Goal: Task Accomplishment & Management: Manage account settings

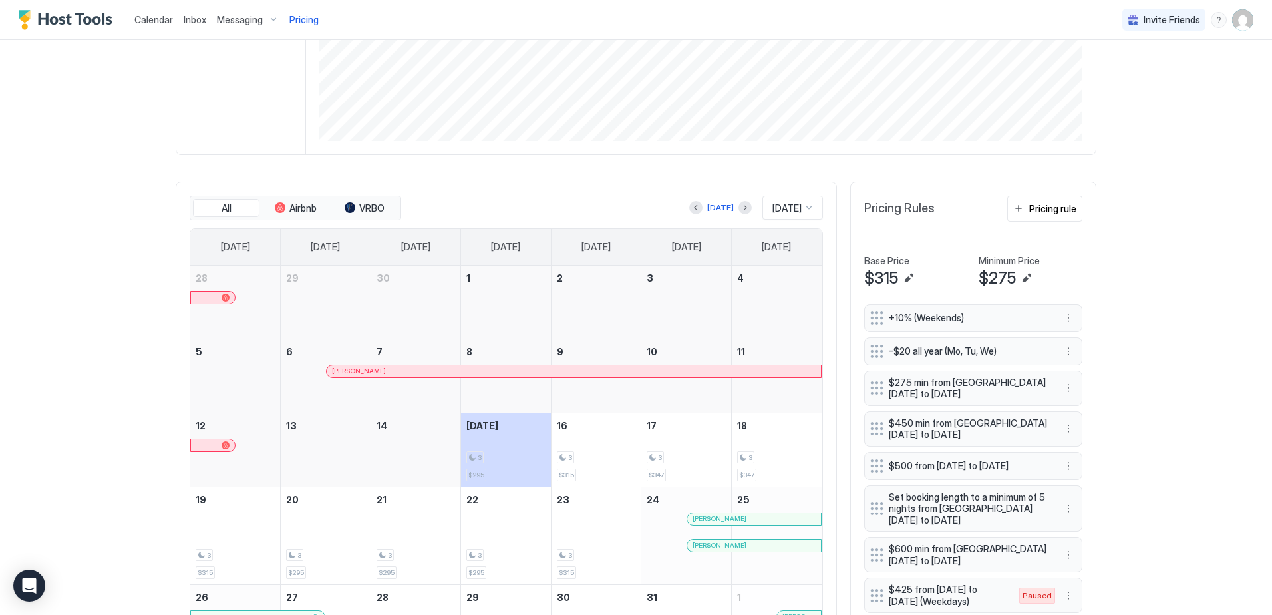
scroll to position [266, 0]
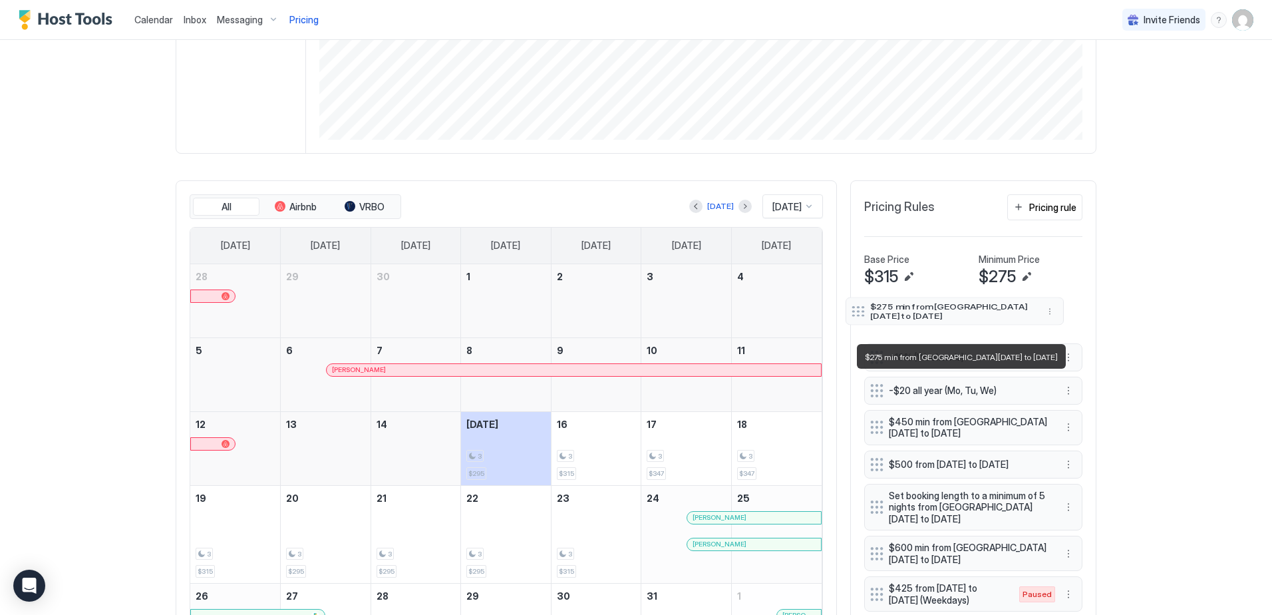
drag, startPoint x: 1018, startPoint y: 388, endPoint x: 1001, endPoint y: 312, distance: 77.8
click at [1001, 312] on span "$275 min from [GEOGRAPHIC_DATA][DATE] to [DATE]" at bounding box center [949, 310] width 158 height 19
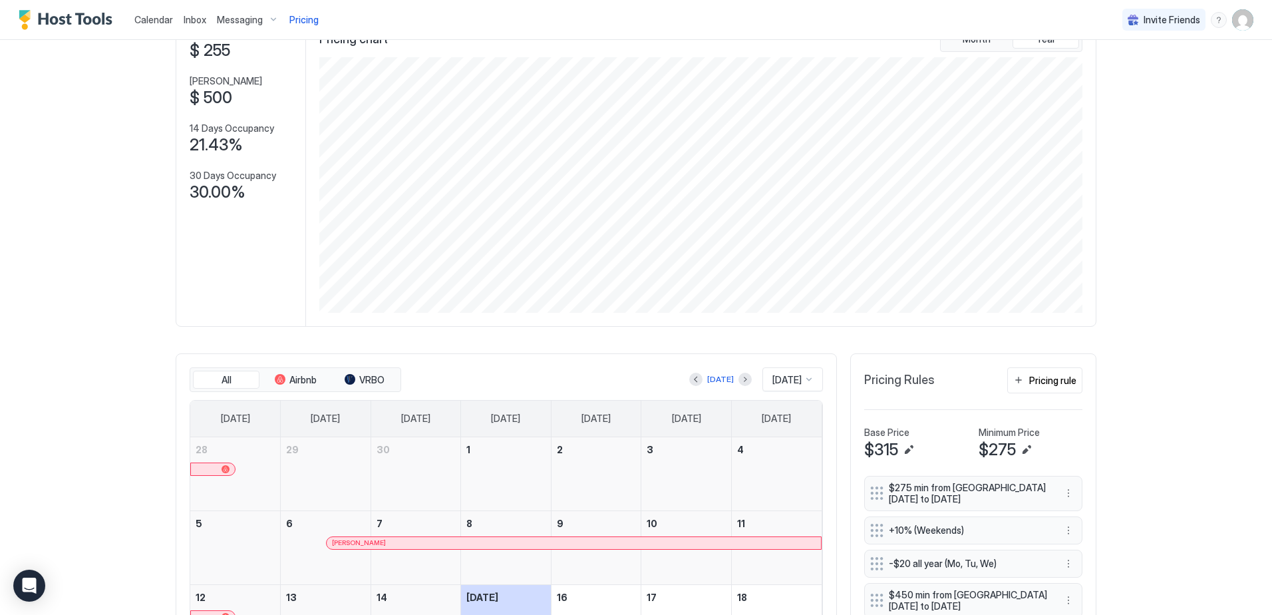
scroll to position [0, 0]
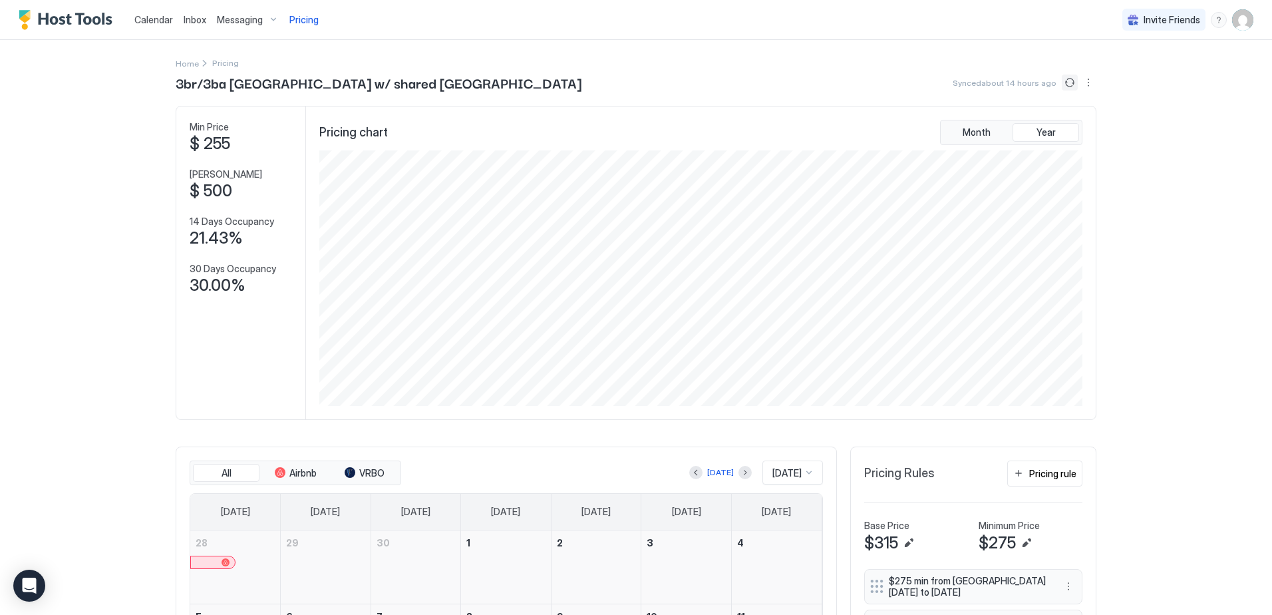
click at [1065, 81] on button "Sync prices" at bounding box center [1070, 83] width 16 height 16
click at [1179, 118] on div "Calendar Inbox Messaging Pricing Invite Friends WP Home Pricing 3br/3ba [GEOGRA…" at bounding box center [636, 307] width 1272 height 615
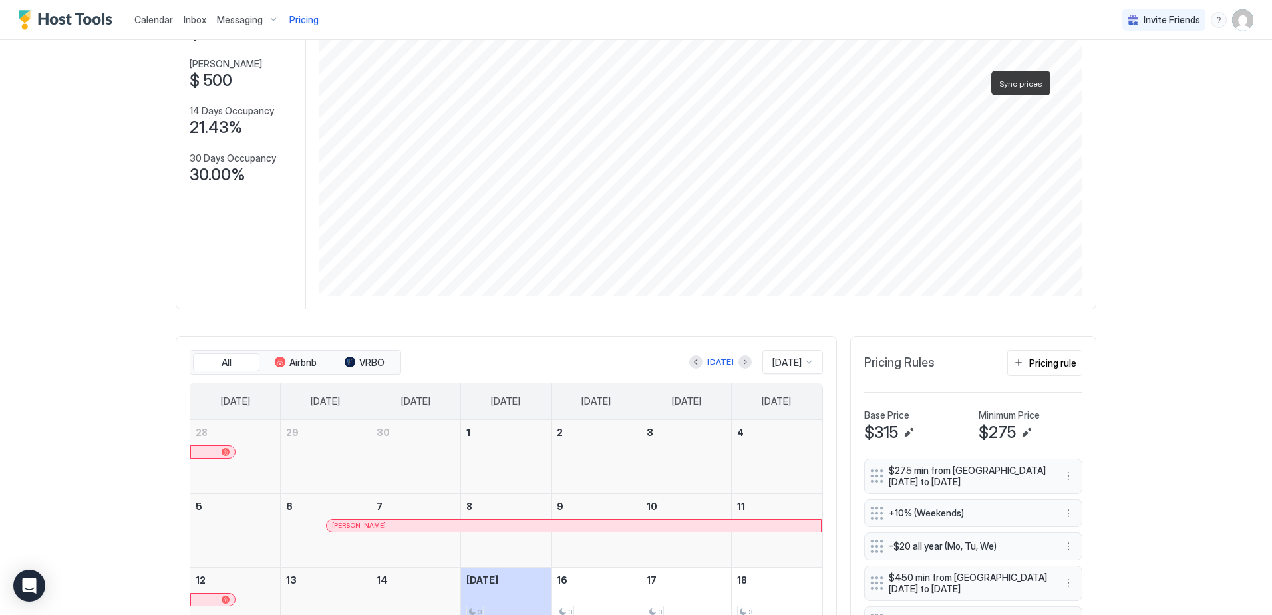
scroll to position [333, 0]
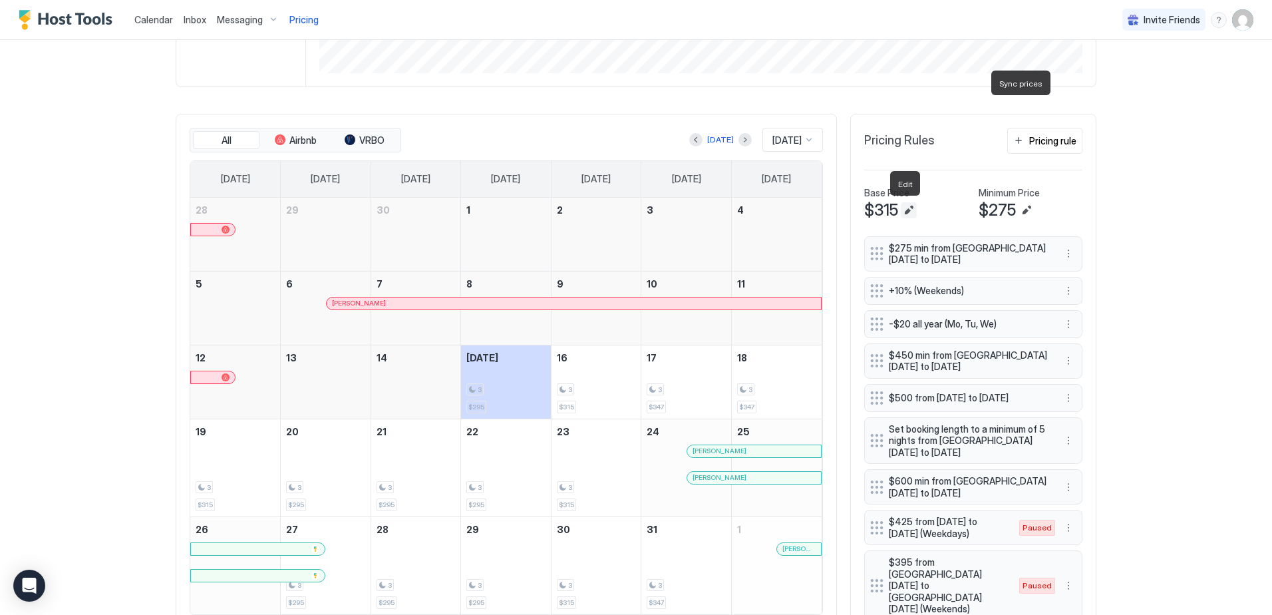
click at [902, 210] on button "Edit" at bounding box center [909, 210] width 16 height 16
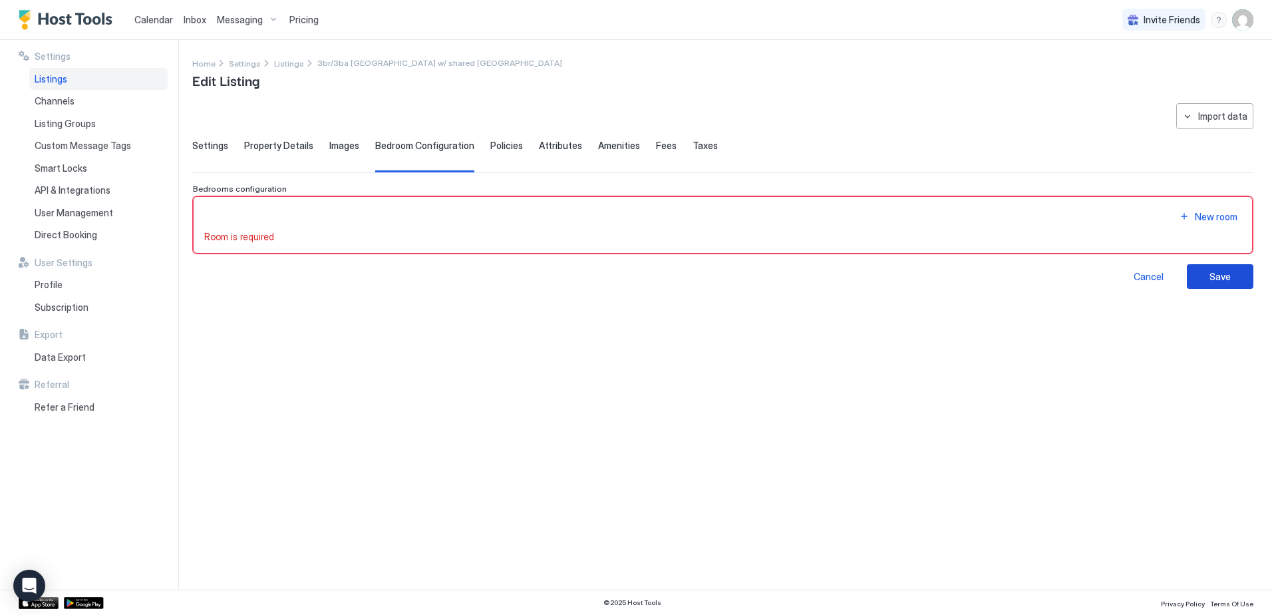
click at [1246, 276] on button "Save" at bounding box center [1220, 276] width 67 height 25
click at [1160, 275] on div "Cancel" at bounding box center [1149, 277] width 30 height 14
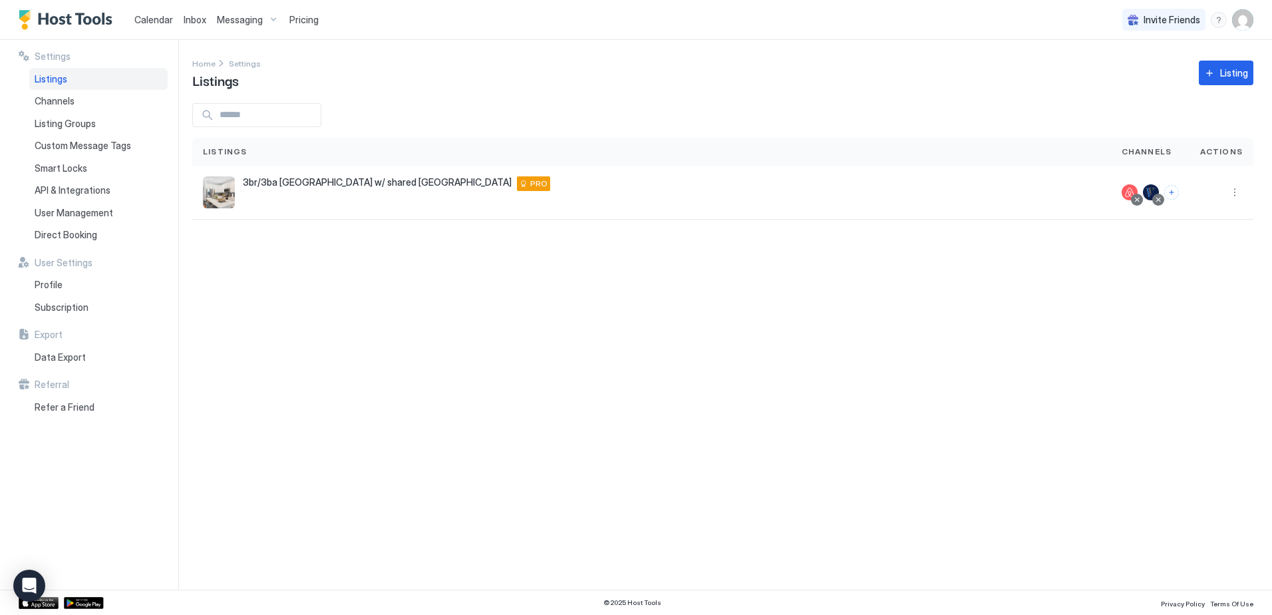
click at [304, 185] on span "3br/3ba [GEOGRAPHIC_DATA] w/ shared [GEOGRAPHIC_DATA]" at bounding box center [377, 182] width 269 height 12
click at [530, 184] on span "PRO" at bounding box center [538, 184] width 17 height 12
click at [1235, 196] on button "More options" at bounding box center [1235, 192] width 16 height 16
click at [1221, 228] on div "Pricing" at bounding box center [1200, 232] width 91 height 21
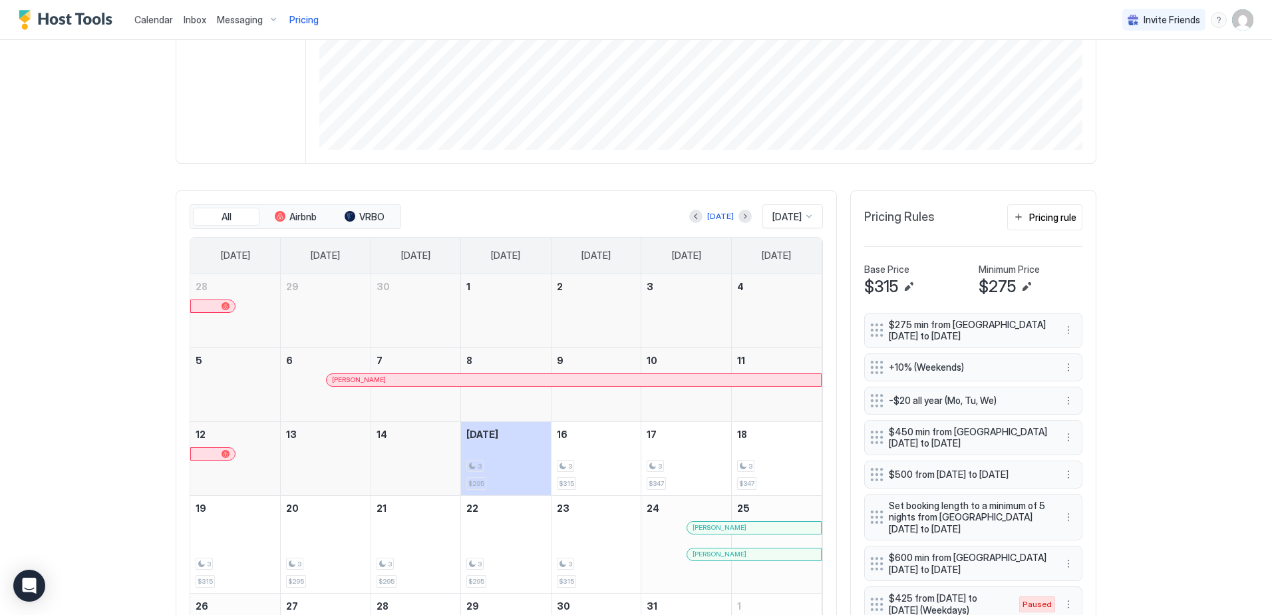
scroll to position [399, 0]
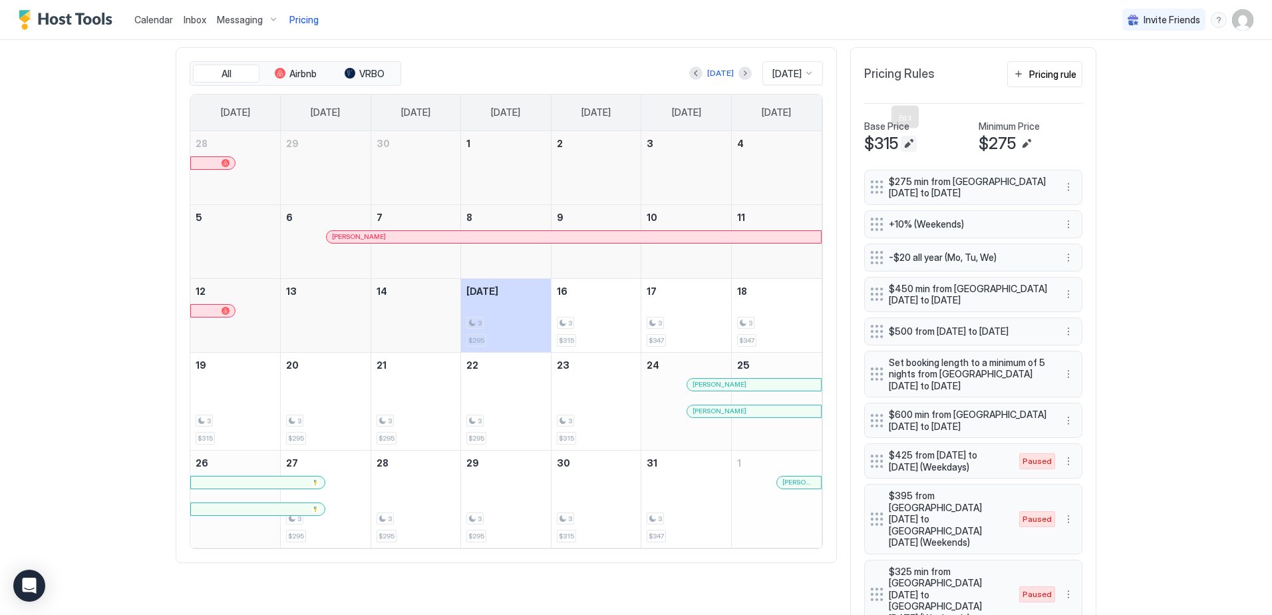
click at [908, 142] on button "Edit" at bounding box center [909, 144] width 16 height 16
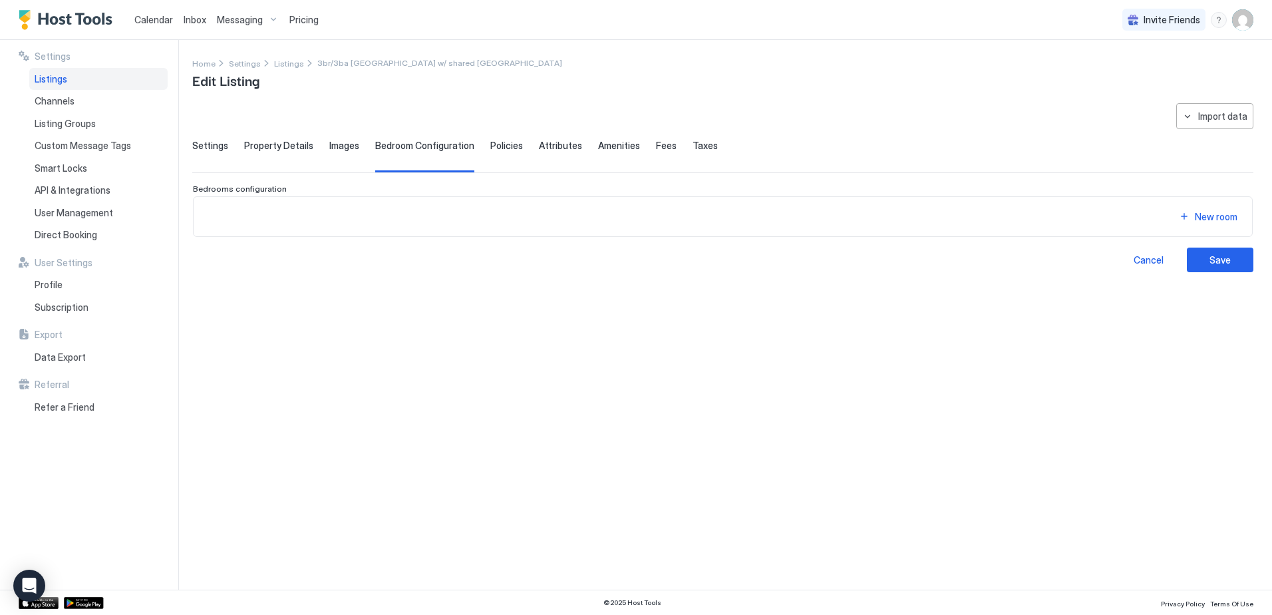
click at [216, 150] on span "Settings" at bounding box center [210, 146] width 36 height 12
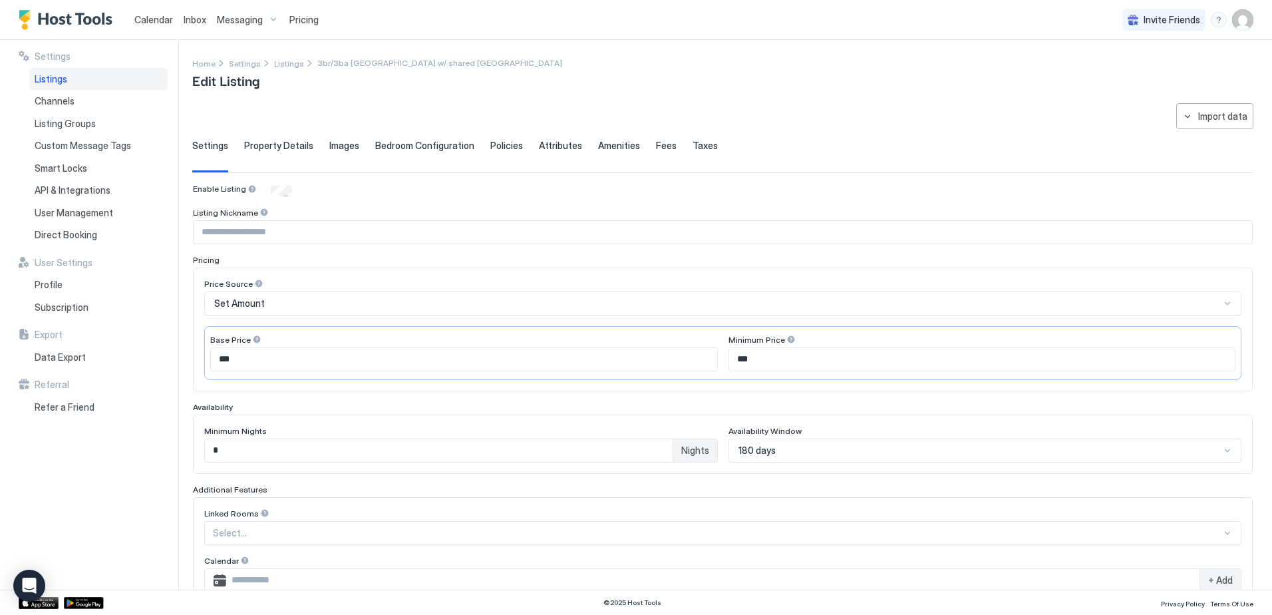
click at [282, 361] on input "***" at bounding box center [464, 359] width 506 height 23
type input "*"
type input "***"
click at [926, 198] on div "Enable Listing Listing Nickname Pricing Price Source Set Amount Base Price *** …" at bounding box center [723, 467] width 1060 height 566
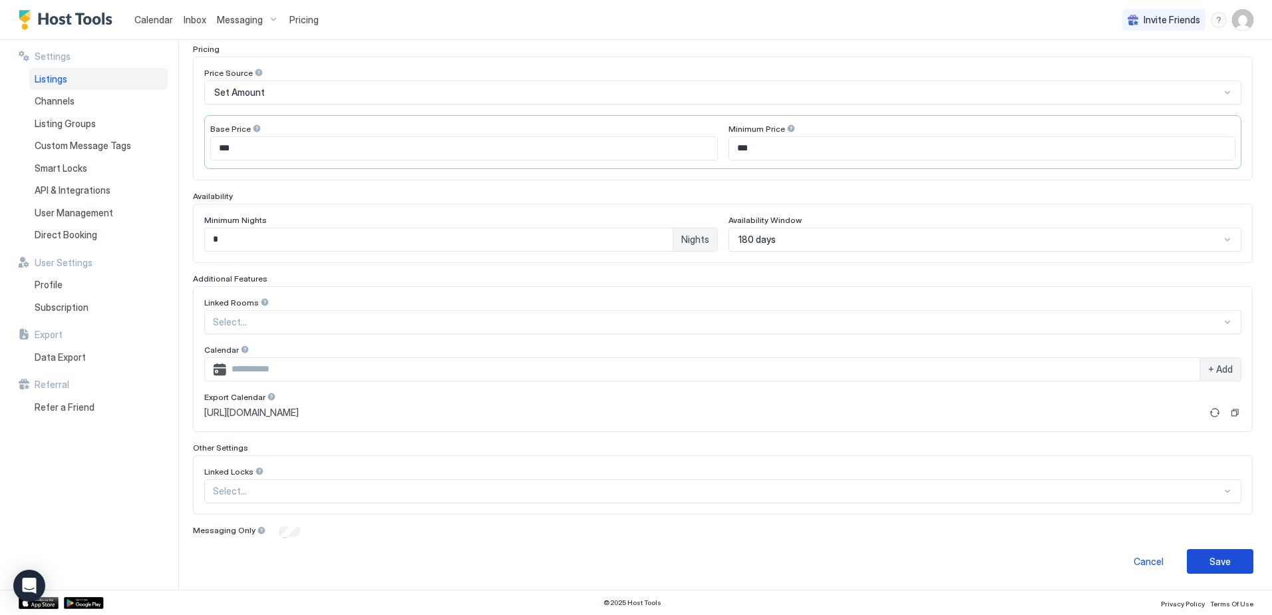
click at [1226, 561] on button "Save" at bounding box center [1220, 561] width 67 height 25
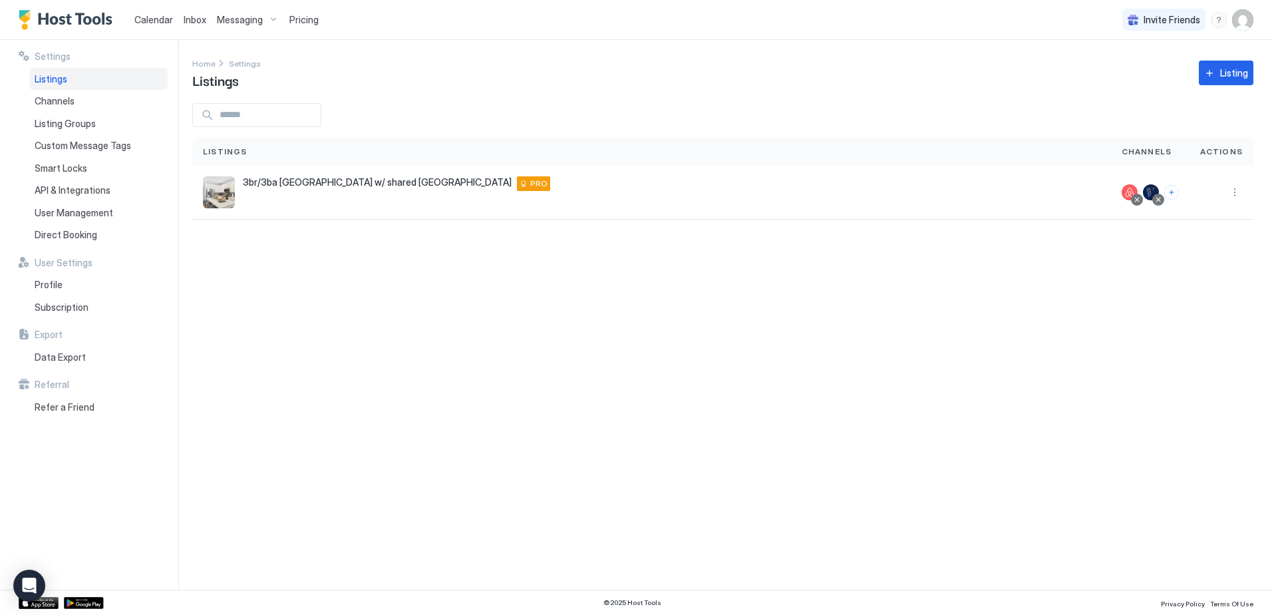
click at [297, 21] on span "Pricing" at bounding box center [303, 20] width 29 height 12
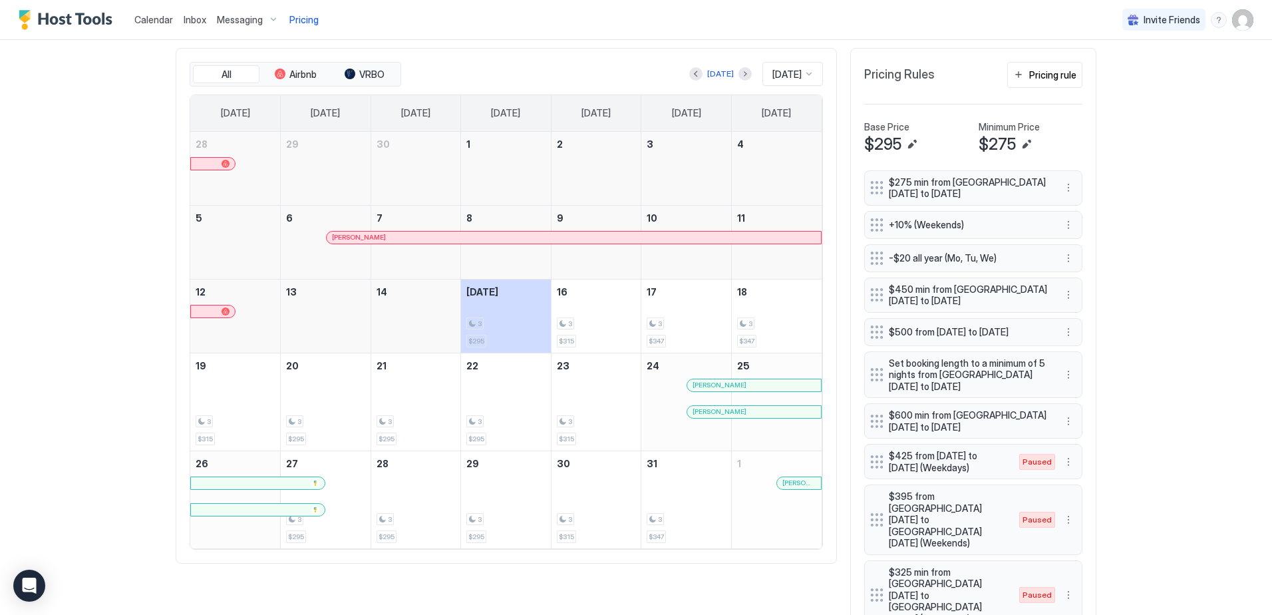
scroll to position [399, 0]
drag, startPoint x: 988, startPoint y: 194, endPoint x: 984, endPoint y: 262, distance: 67.3
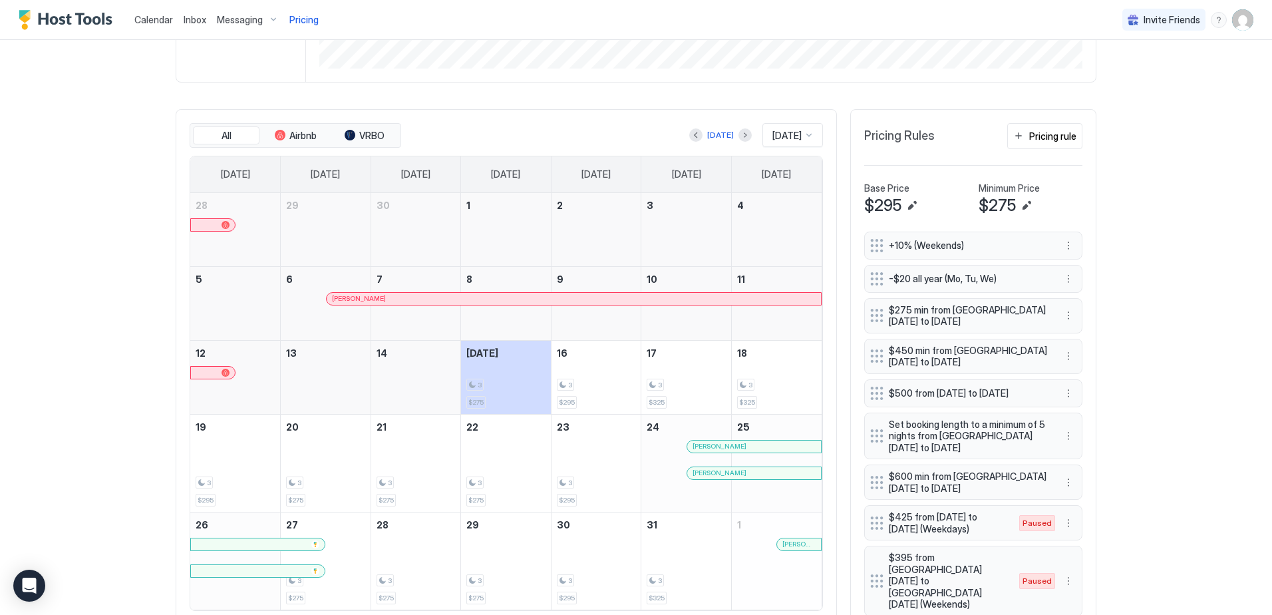
scroll to position [333, 0]
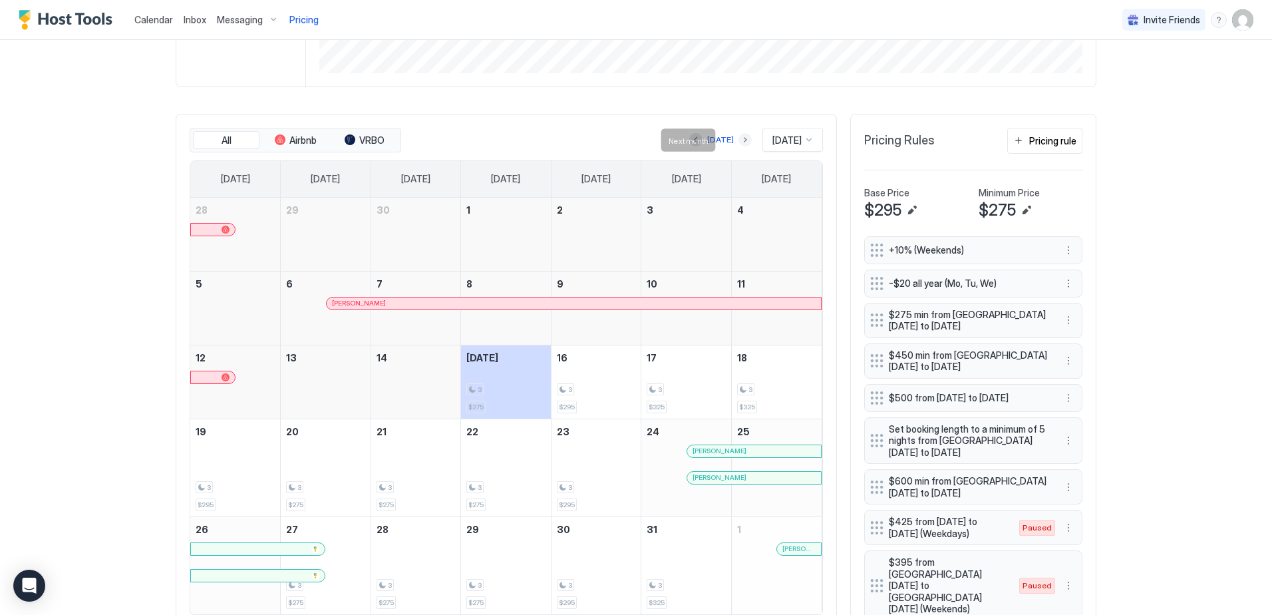
click at [739, 138] on button "Next month" at bounding box center [745, 139] width 13 height 13
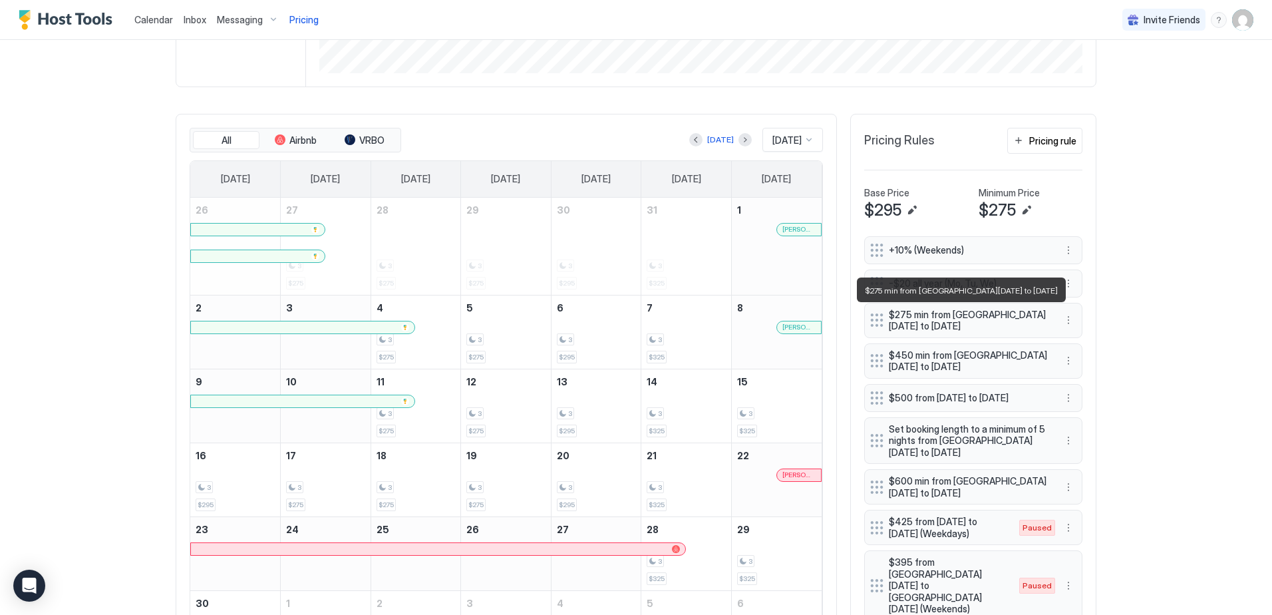
click at [1028, 316] on span "$275 min from [GEOGRAPHIC_DATA][DATE] to [DATE]" at bounding box center [968, 320] width 158 height 23
click at [1061, 325] on button "More options" at bounding box center [1069, 320] width 16 height 16
click at [1090, 340] on span "Edit" at bounding box center [1084, 339] width 15 height 10
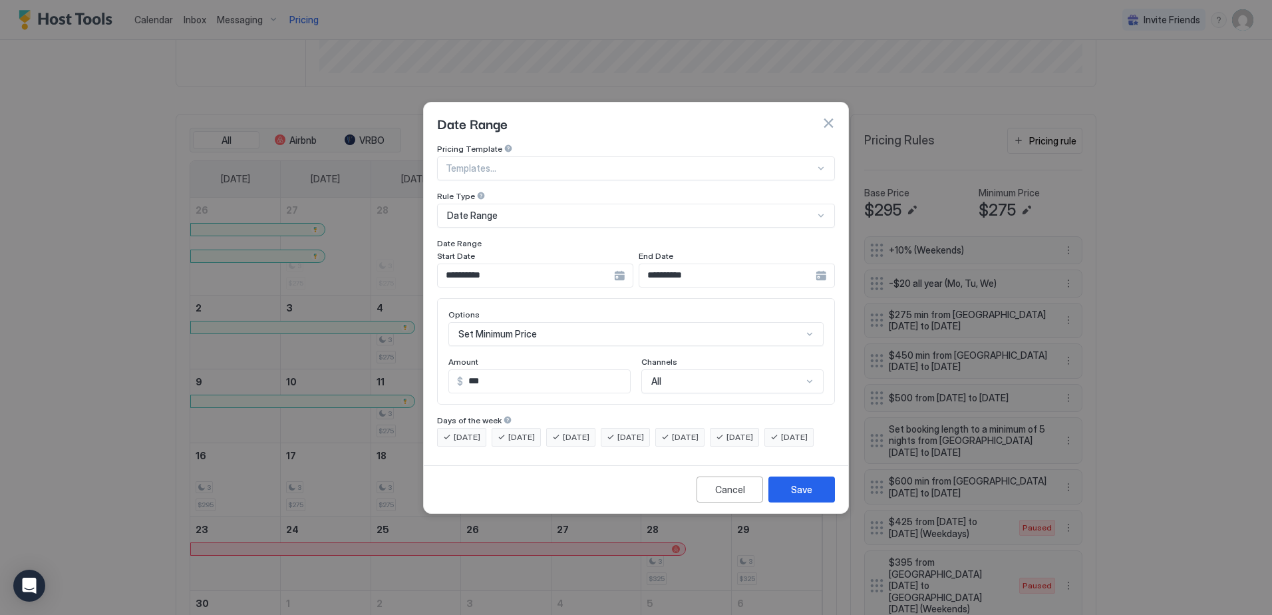
click at [827, 116] on button "button" at bounding box center [828, 122] width 13 height 13
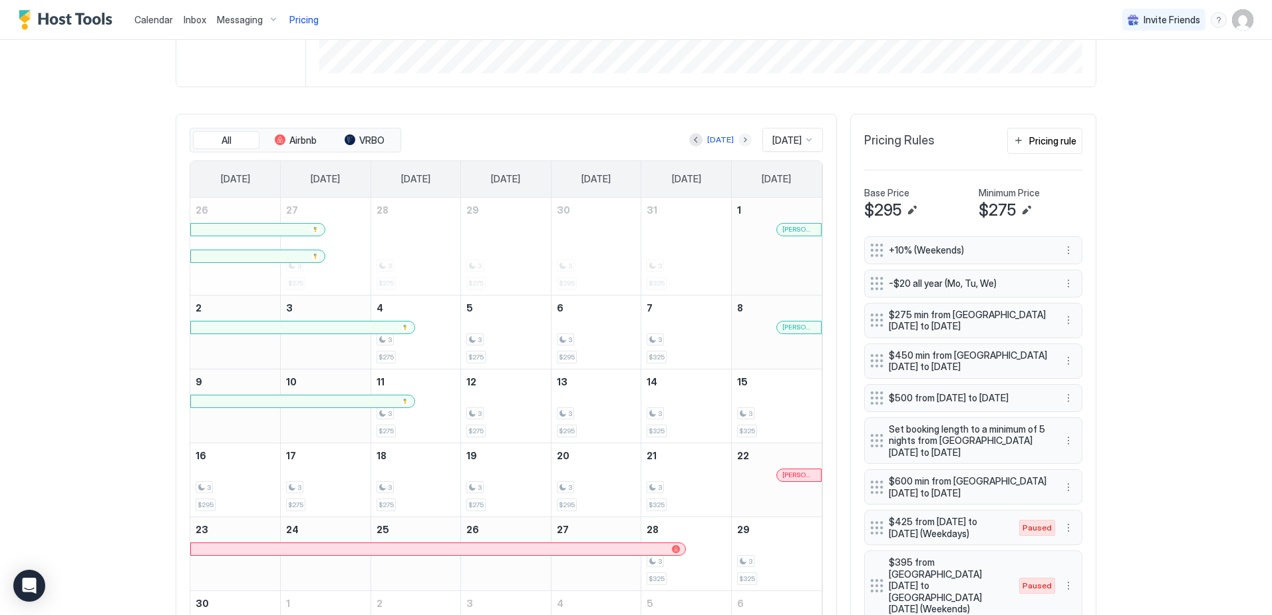
click at [739, 140] on button "Next month" at bounding box center [745, 139] width 13 height 13
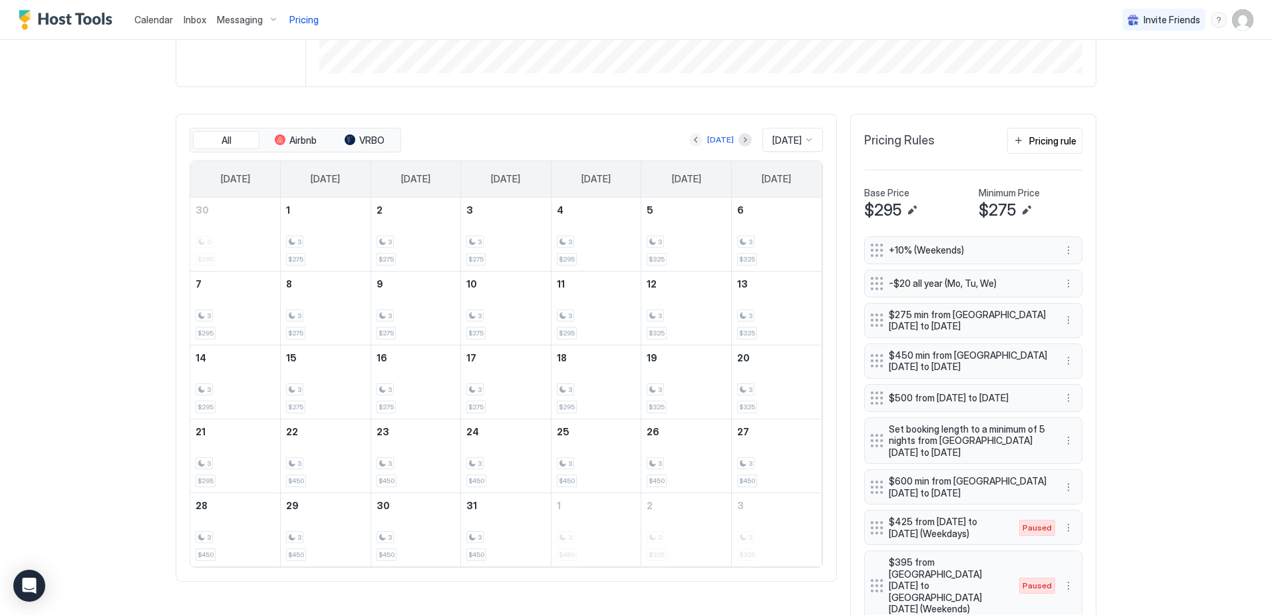
click at [689, 138] on button "Previous month" at bounding box center [695, 139] width 13 height 13
